Goal: Transaction & Acquisition: Purchase product/service

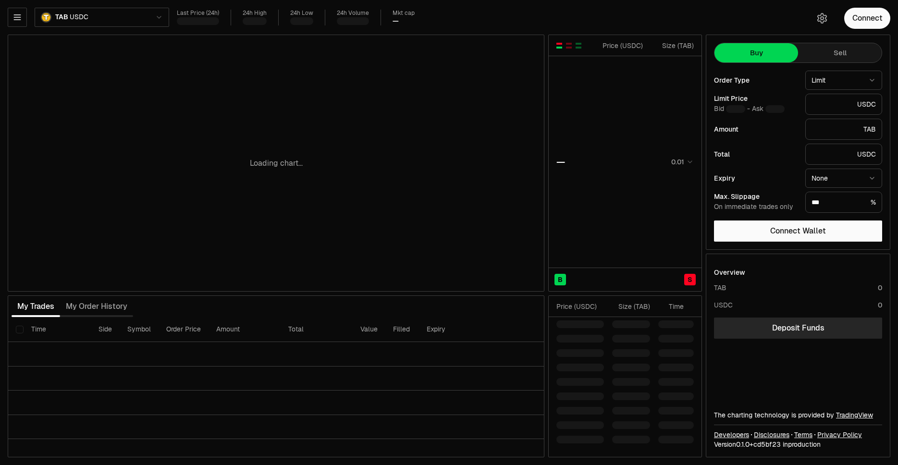
type input "********"
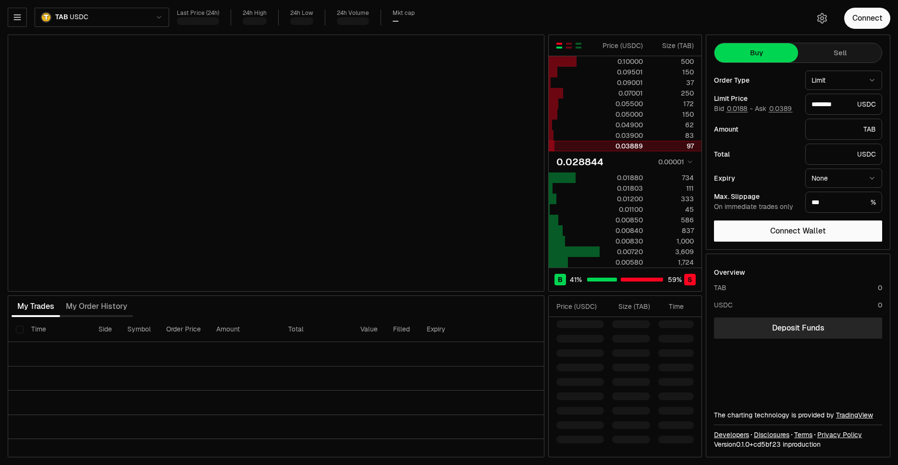
click at [585, 145] on div at bounding box center [574, 146] width 51 height 10
click at [877, 25] on button "Connect" at bounding box center [867, 18] width 46 height 21
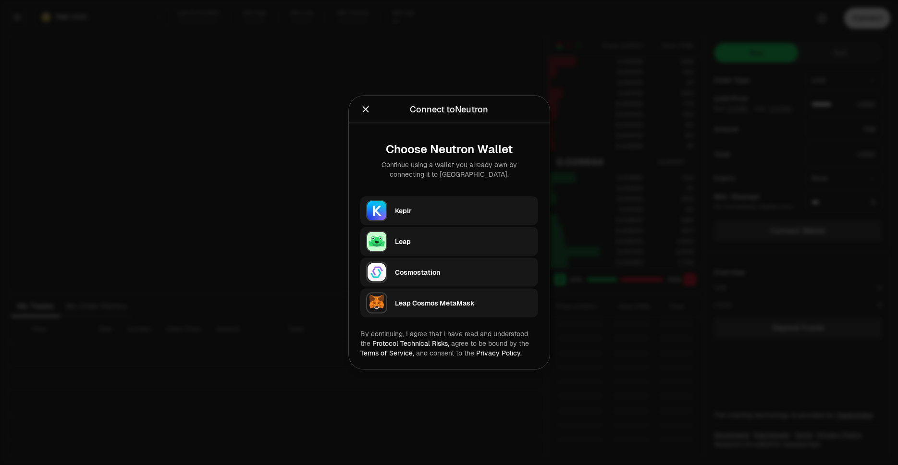
click at [458, 201] on div "Keplr" at bounding box center [466, 211] width 143 height 22
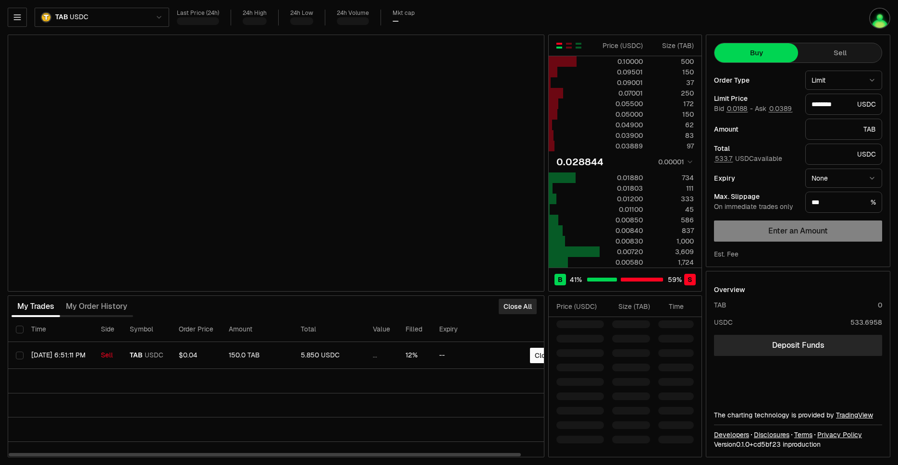
drag, startPoint x: 318, startPoint y: 309, endPoint x: 488, endPoint y: 305, distance: 170.2
click at [566, 43] on button "button" at bounding box center [569, 46] width 8 height 8
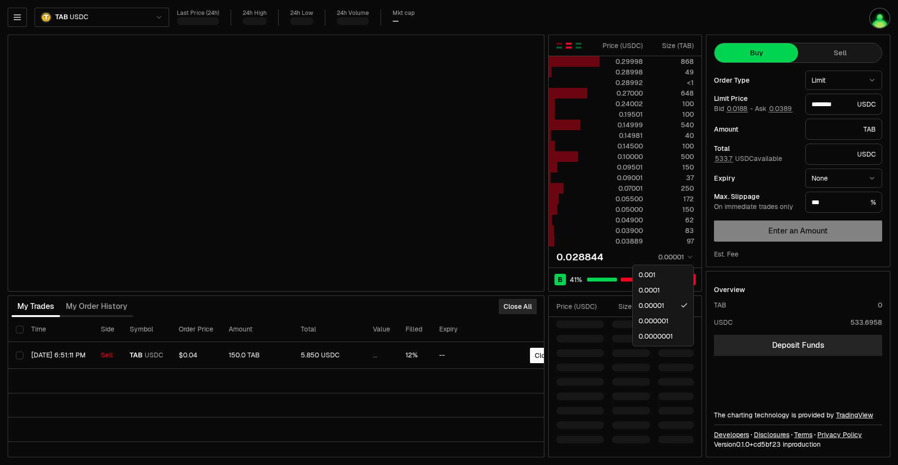
click at [663, 262] on body "Neutron Balance Earn Bridge Orderbook Stake Ecosystem Governance Documentation …" at bounding box center [449, 232] width 898 height 465
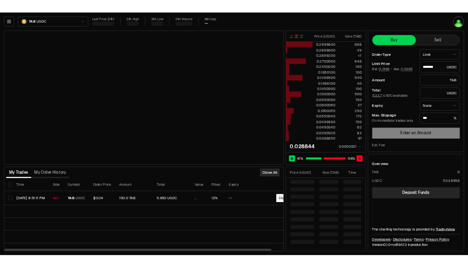
scroll to position [0, 23]
